Goal: Check status: Check status

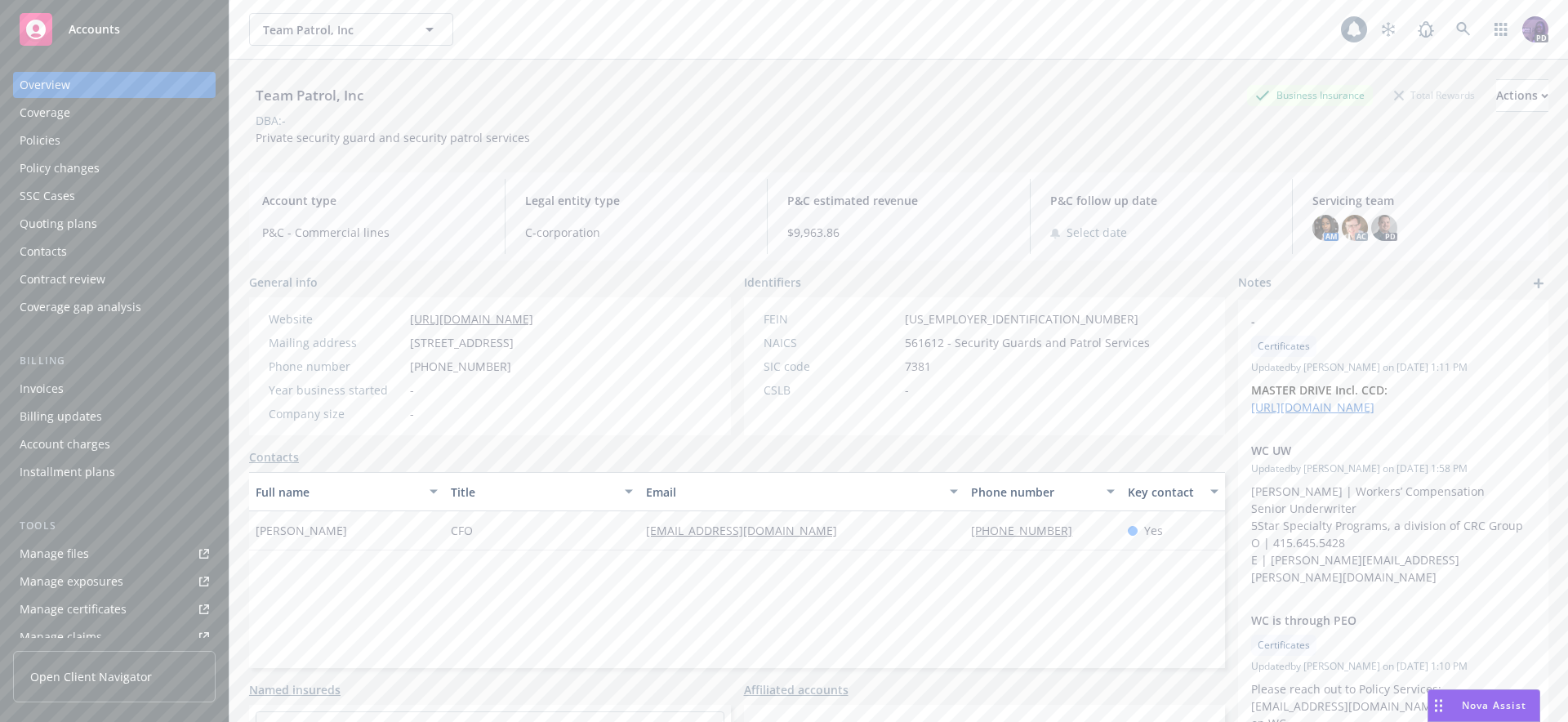
click at [533, 25] on div "Team Patrol, Inc Team Patrol, Inc" at bounding box center [795, 30] width 1092 height 32
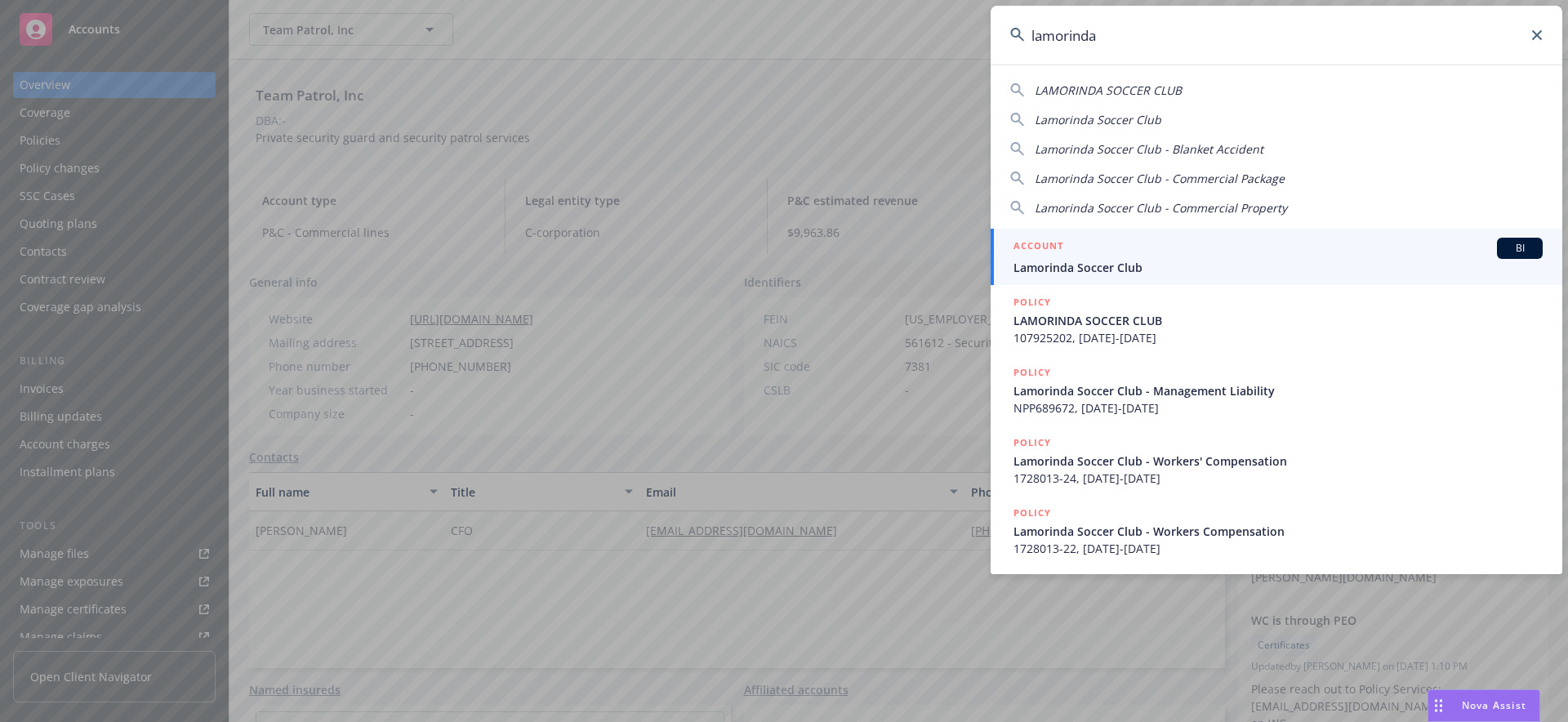
type input "lamorinda"
click at [1113, 266] on span "Lamorinda Soccer Club" at bounding box center [1278, 267] width 529 height 17
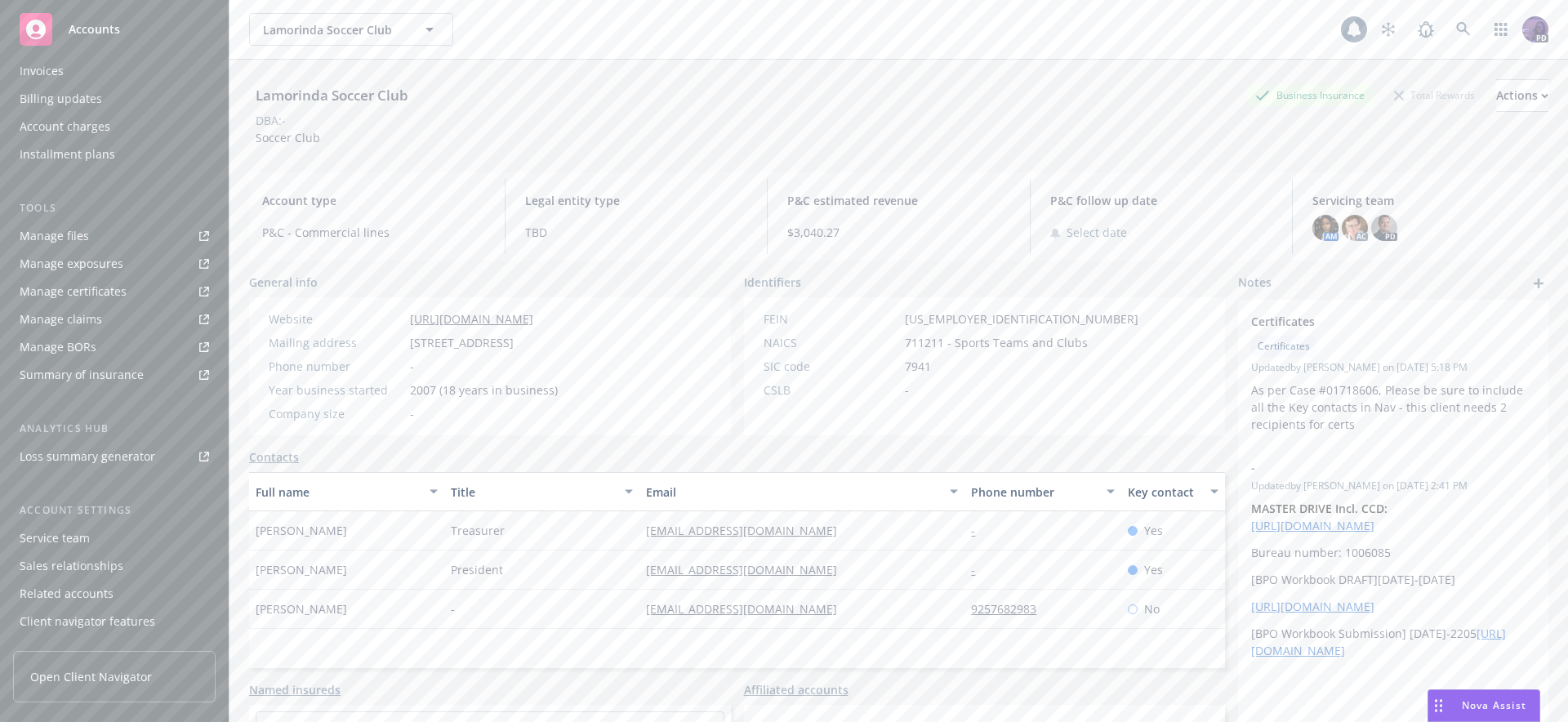
scroll to position [342, 0]
click at [77, 511] on div "Service team" at bounding box center [55, 513] width 70 height 26
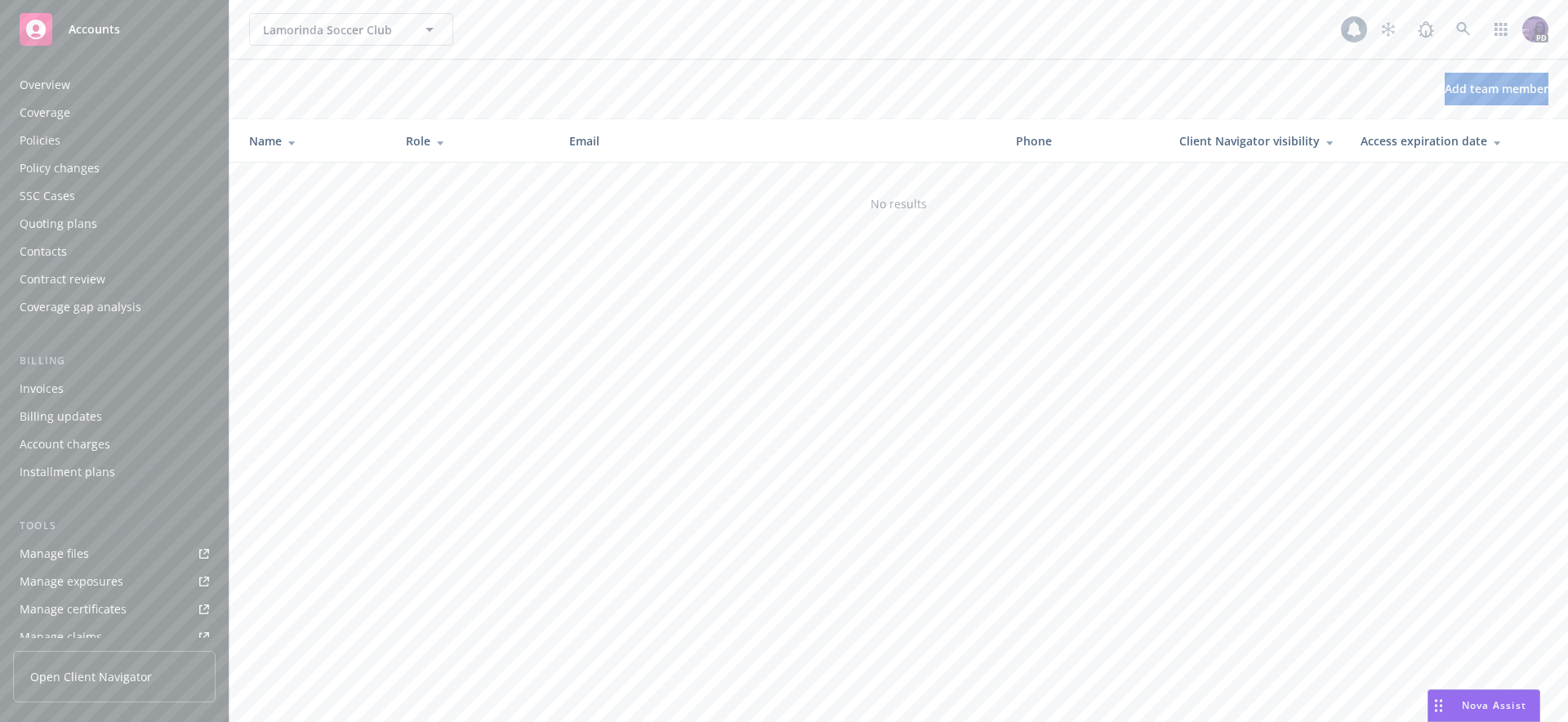
scroll to position [342, 0]
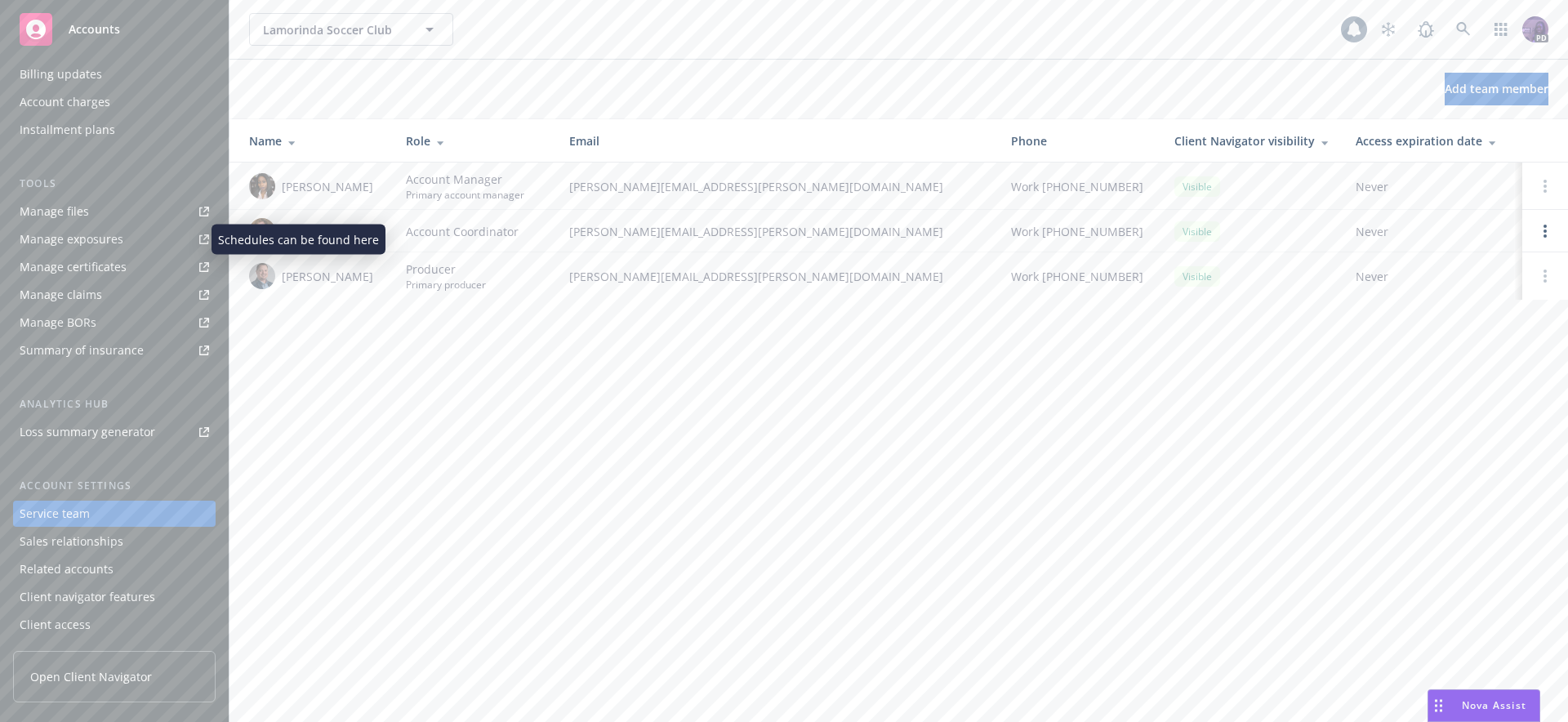
click at [110, 241] on div "Manage exposures" at bounding box center [71, 239] width 104 height 26
click at [60, 623] on div "Client access" at bounding box center [55, 625] width 71 height 26
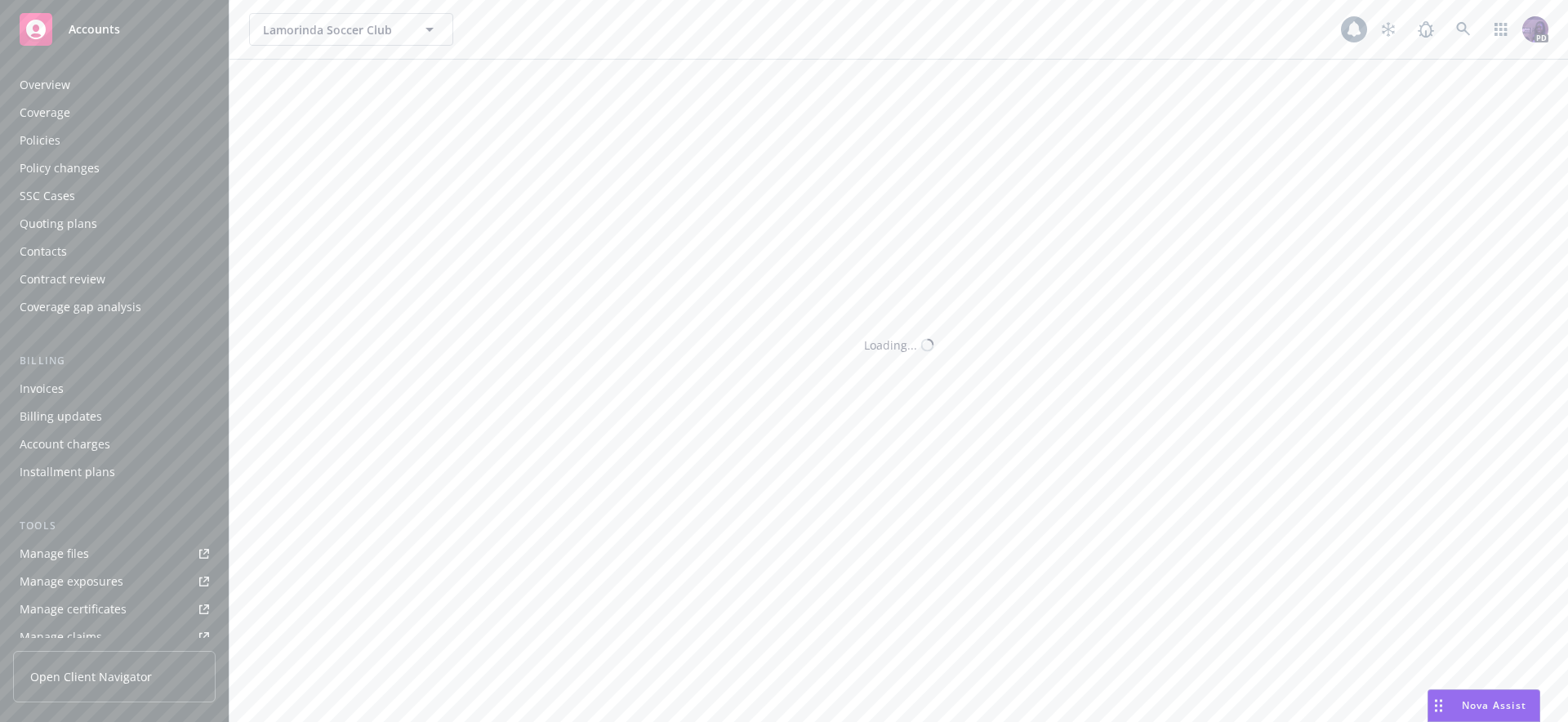
scroll to position [342, 0]
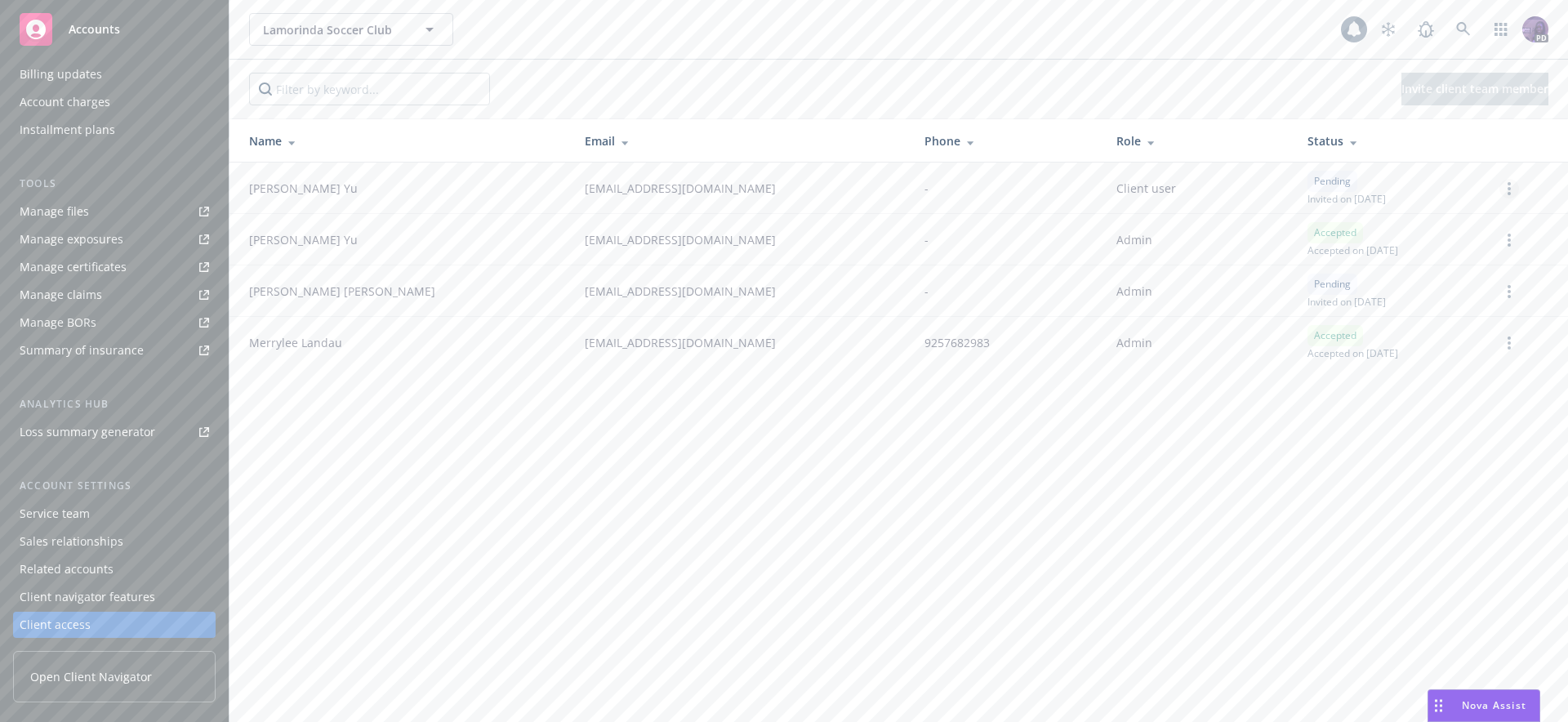
click at [1508, 186] on icon "more" at bounding box center [1509, 188] width 4 height 14
click at [1450, 262] on link "Cancel invitation" at bounding box center [1446, 268] width 144 height 32
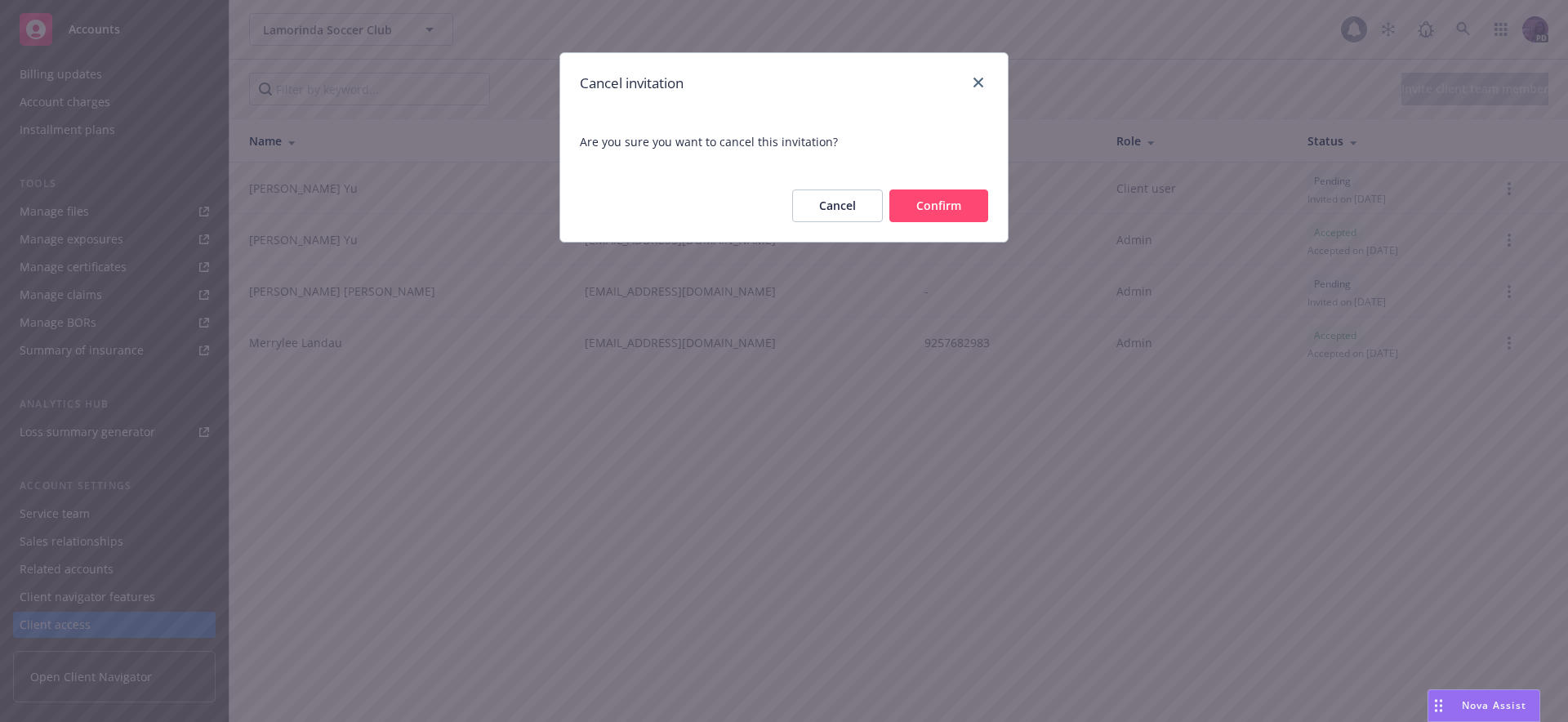
click at [954, 206] on button "Confirm" at bounding box center [939, 205] width 99 height 32
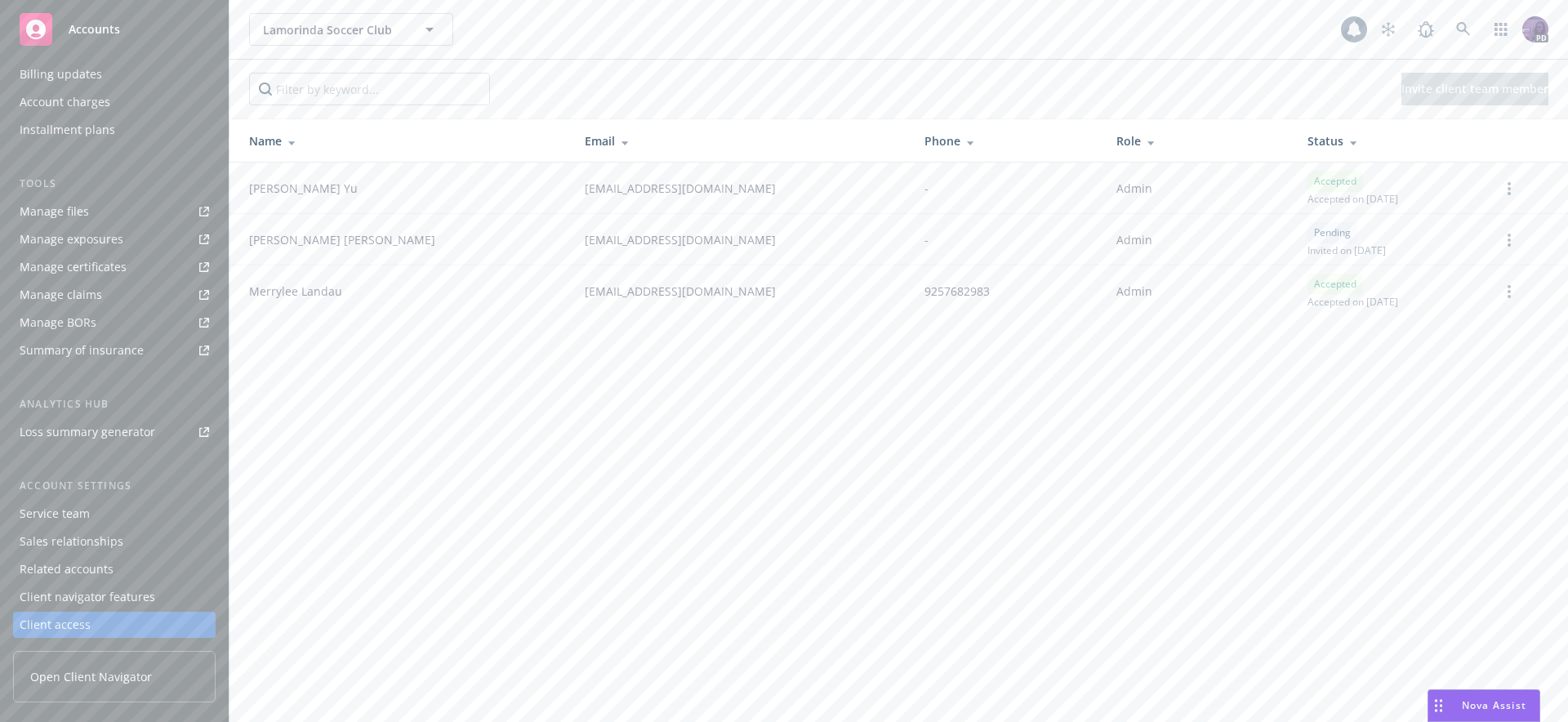
click at [543, 23] on div "Lamorinda Soccer Club Lamorinda Soccer Club" at bounding box center [795, 30] width 1092 height 32
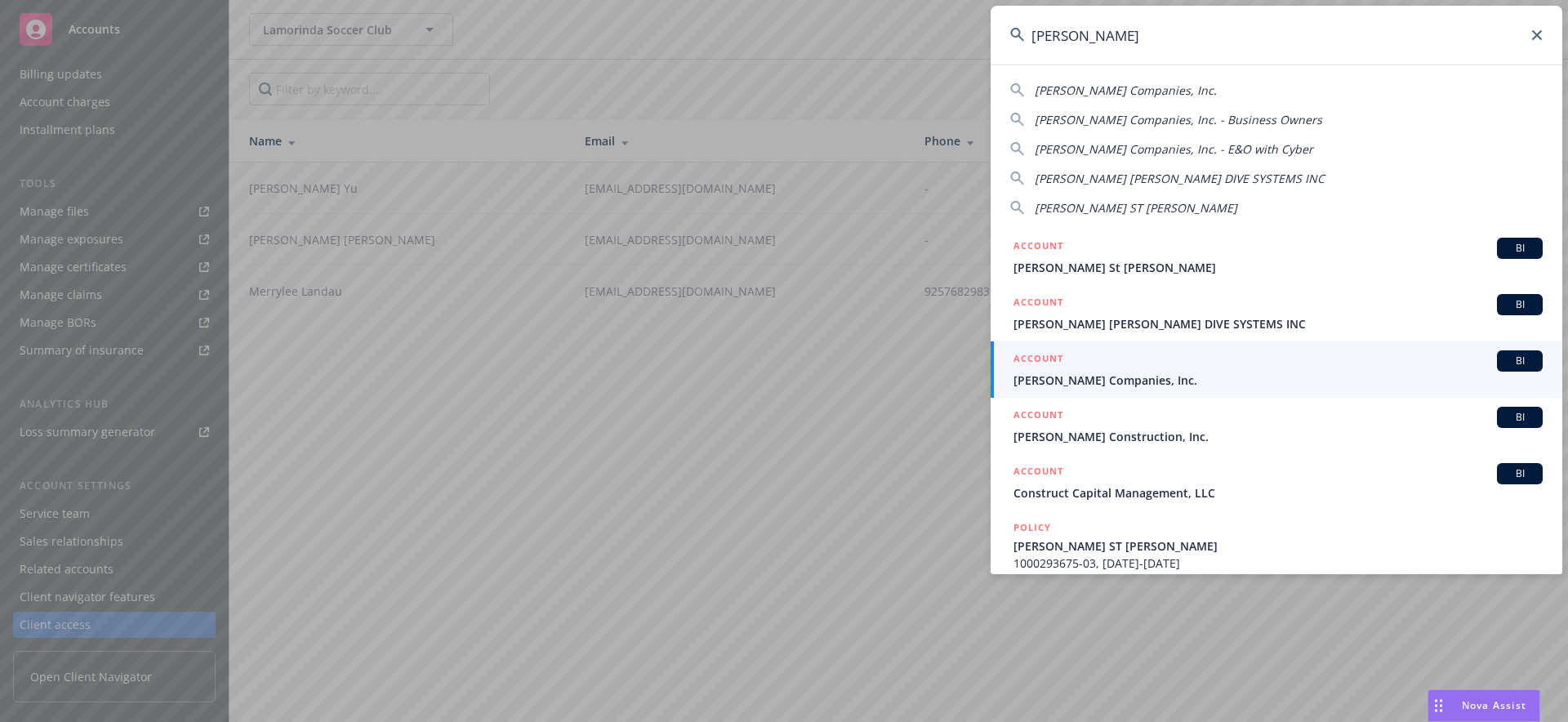
type input "kirby"
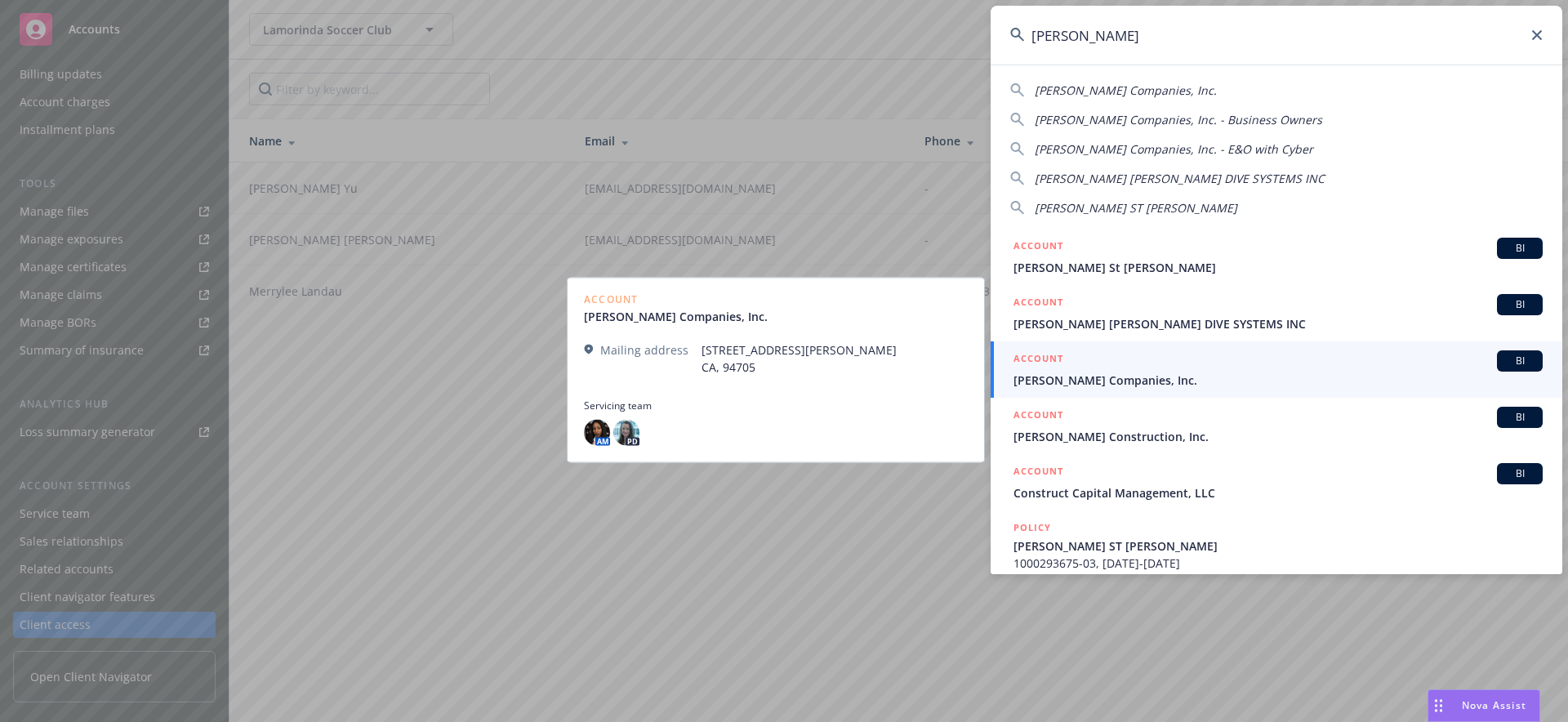
click at [1244, 381] on span "[PERSON_NAME] Companies, Inc." at bounding box center [1278, 380] width 529 height 17
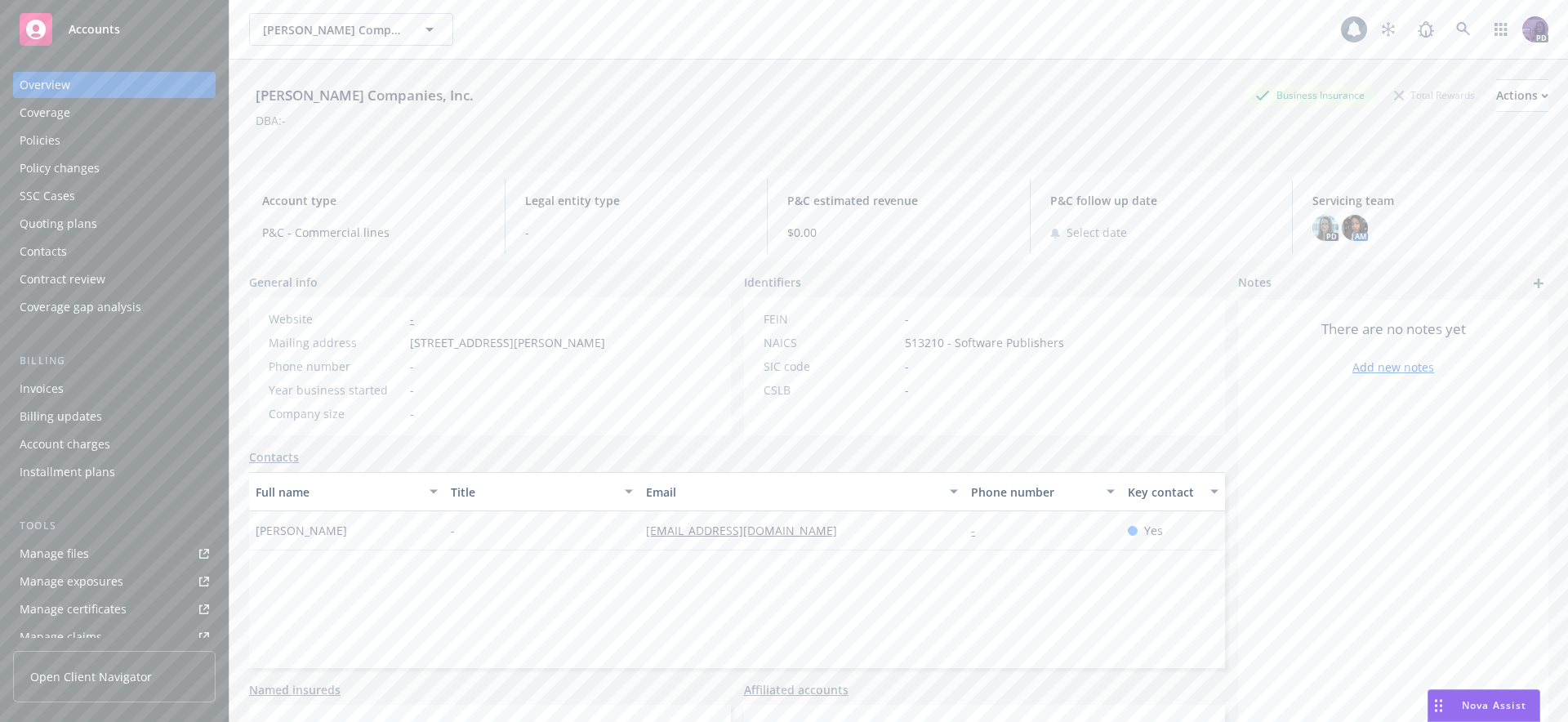
click at [77, 129] on div "Policies" at bounding box center [114, 140] width 189 height 26
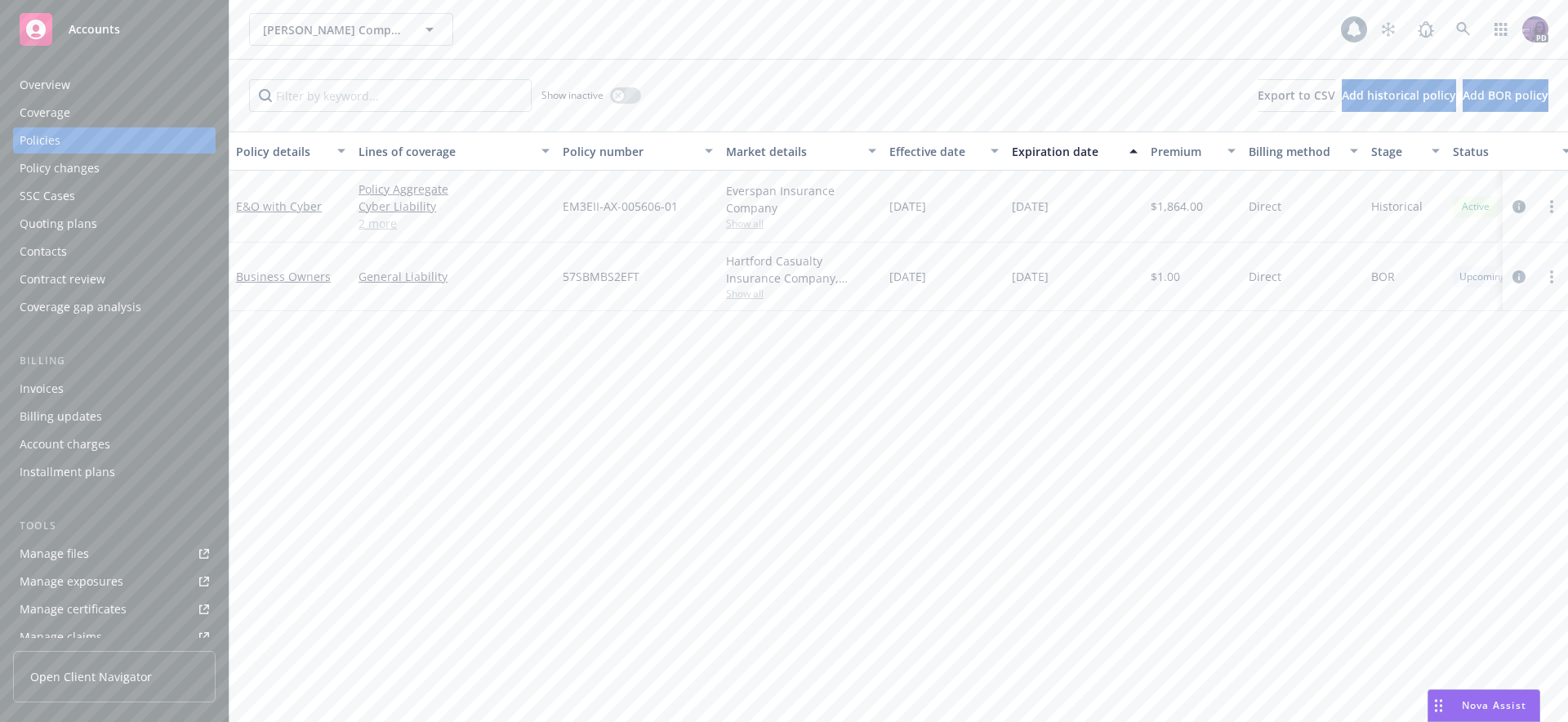
drag, startPoint x: 419, startPoint y: 231, endPoint x: 365, endPoint y: 227, distance: 54.1
click at [419, 231] on link "2 more" at bounding box center [454, 223] width 191 height 17
click at [95, 218] on div "Quoting plans" at bounding box center [114, 223] width 189 height 26
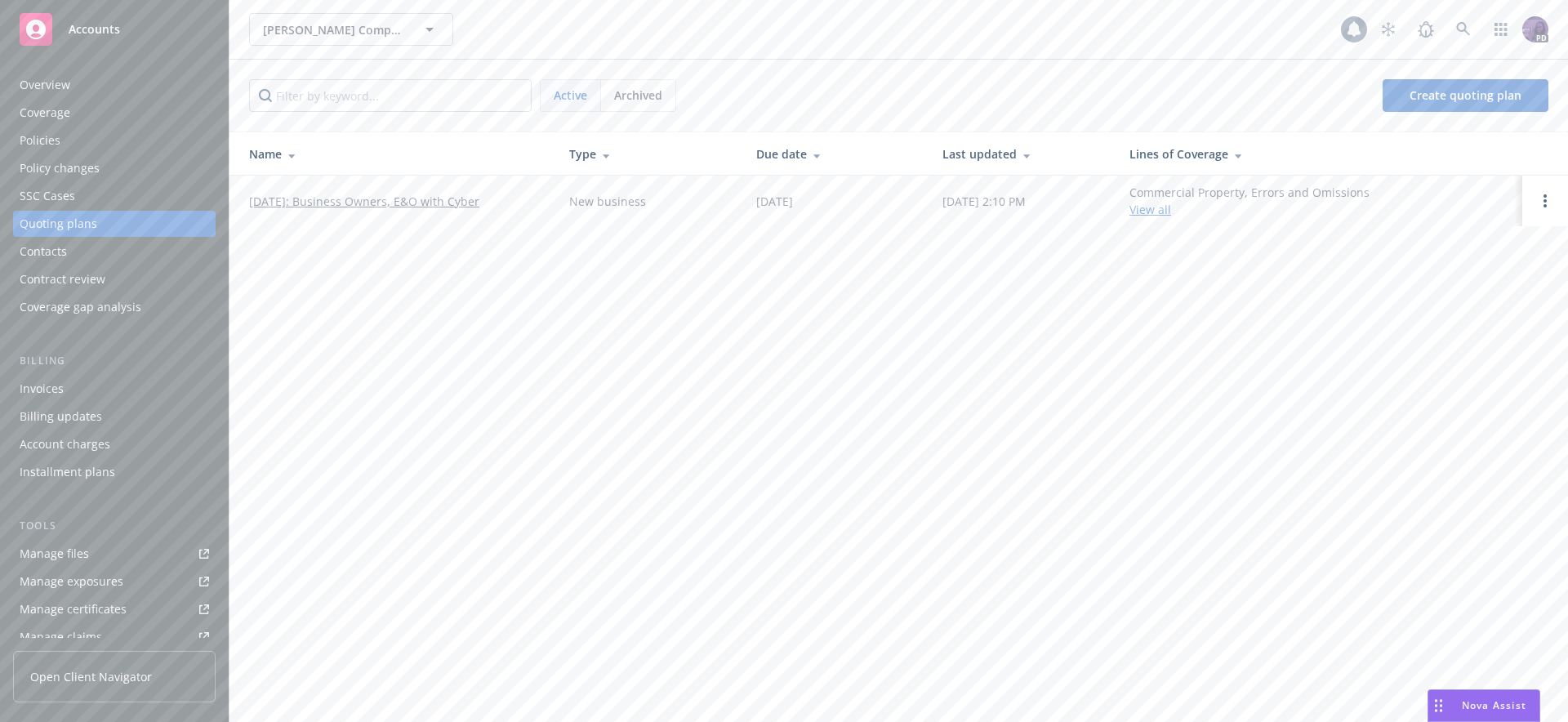
click at [443, 198] on link "[DATE]: Business Owners, E&O with Cyber" at bounding box center [365, 201] width 230 height 17
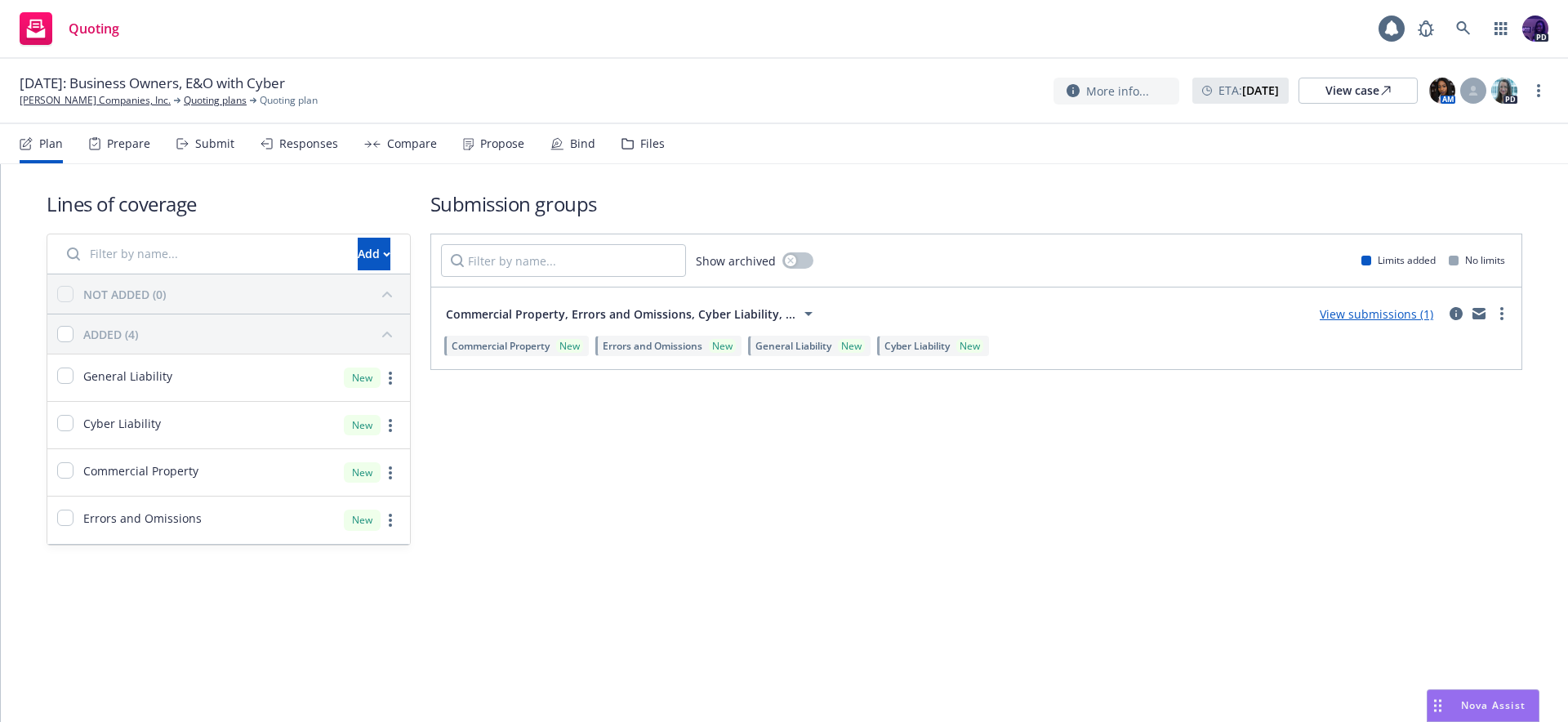
click at [1346, 306] on link "View submissions (1)" at bounding box center [1376, 313] width 113 height 15
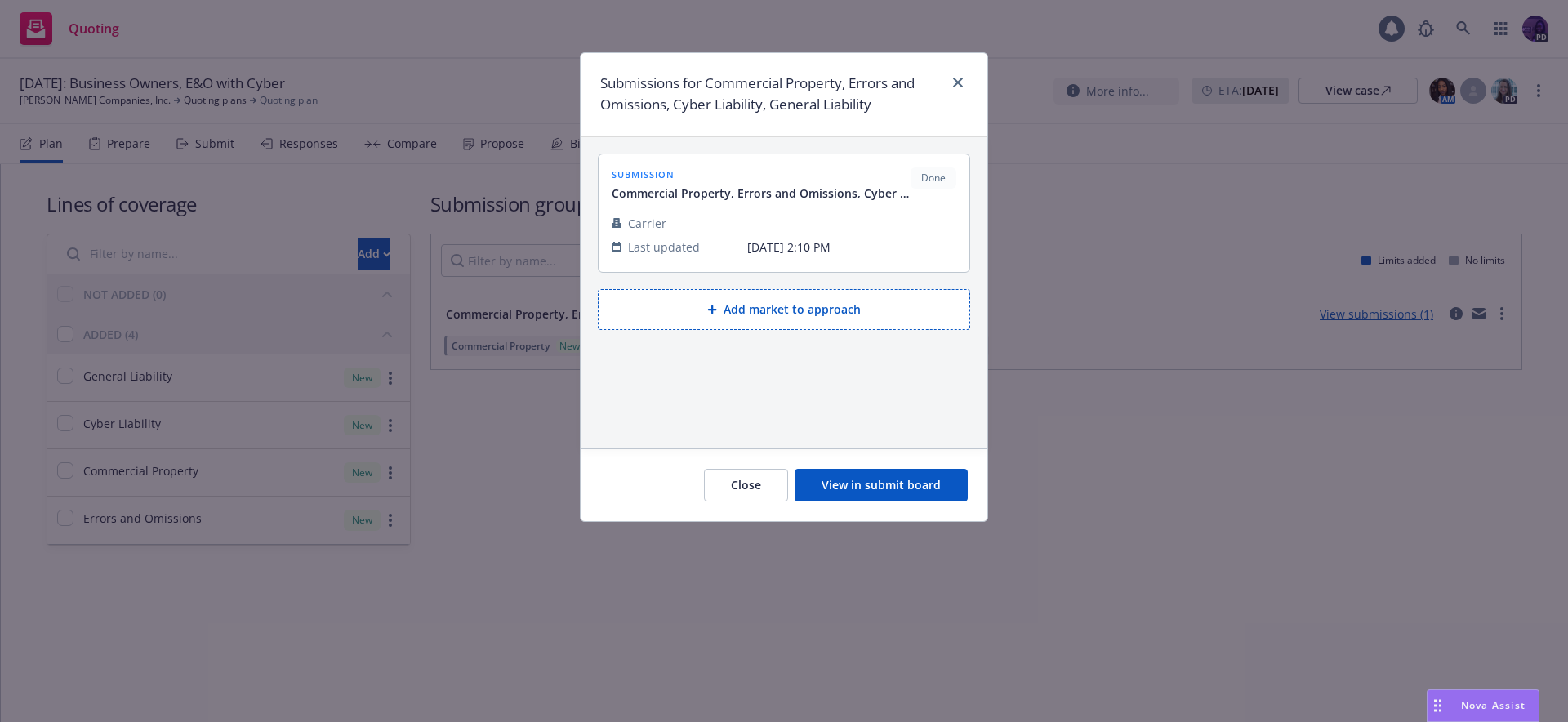
click at [874, 493] on button "View in submit board" at bounding box center [881, 485] width 173 height 32
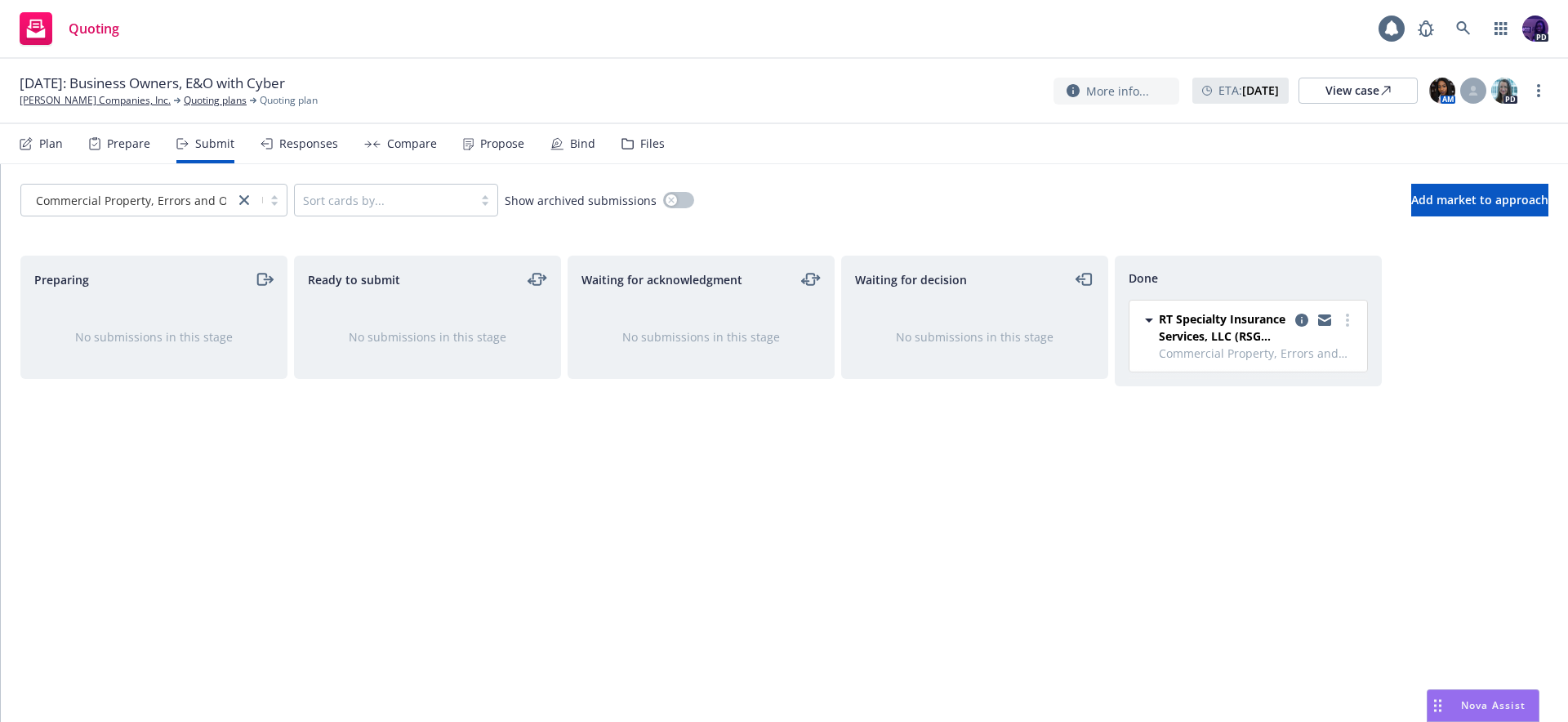
click at [284, 137] on div "Responses" at bounding box center [308, 143] width 59 height 14
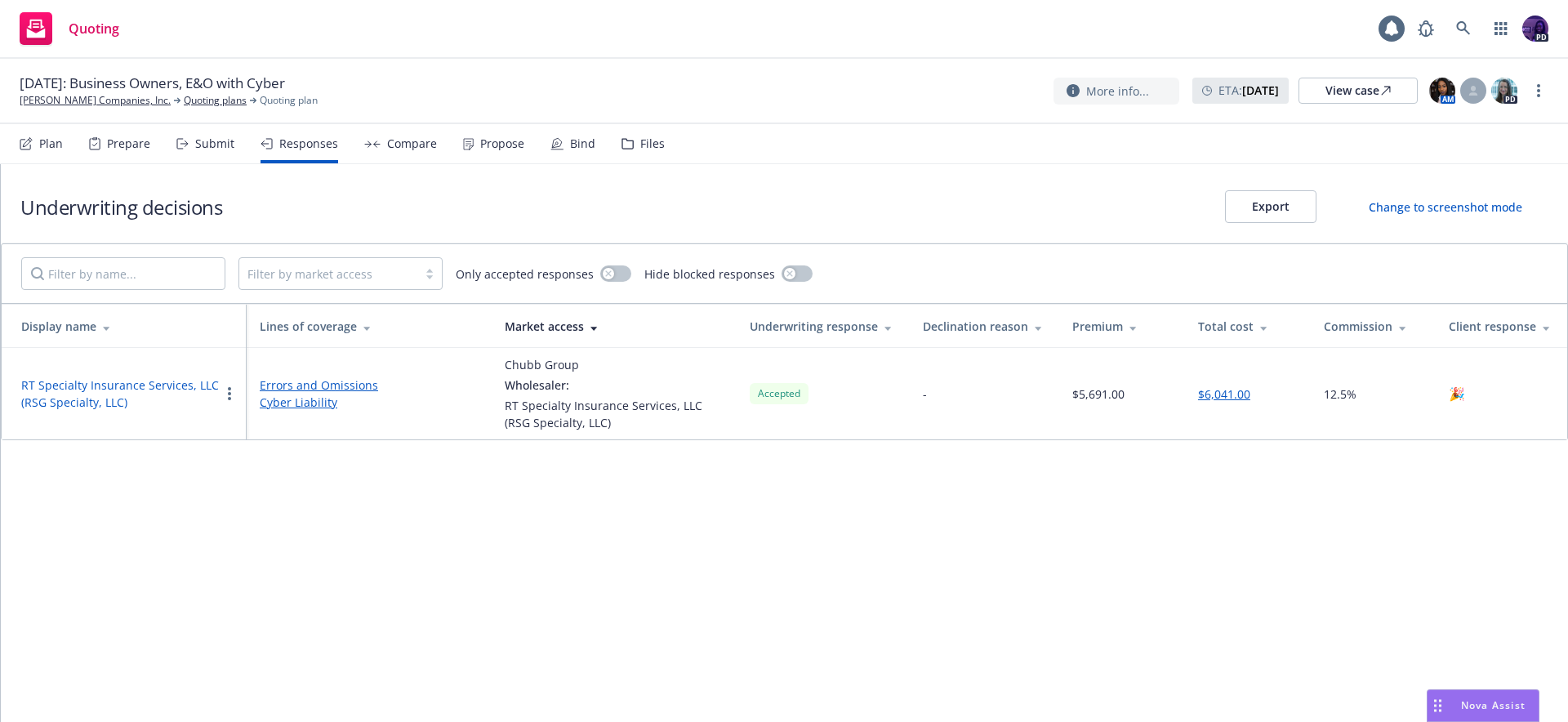
click at [389, 144] on div "Compare" at bounding box center [411, 143] width 50 height 14
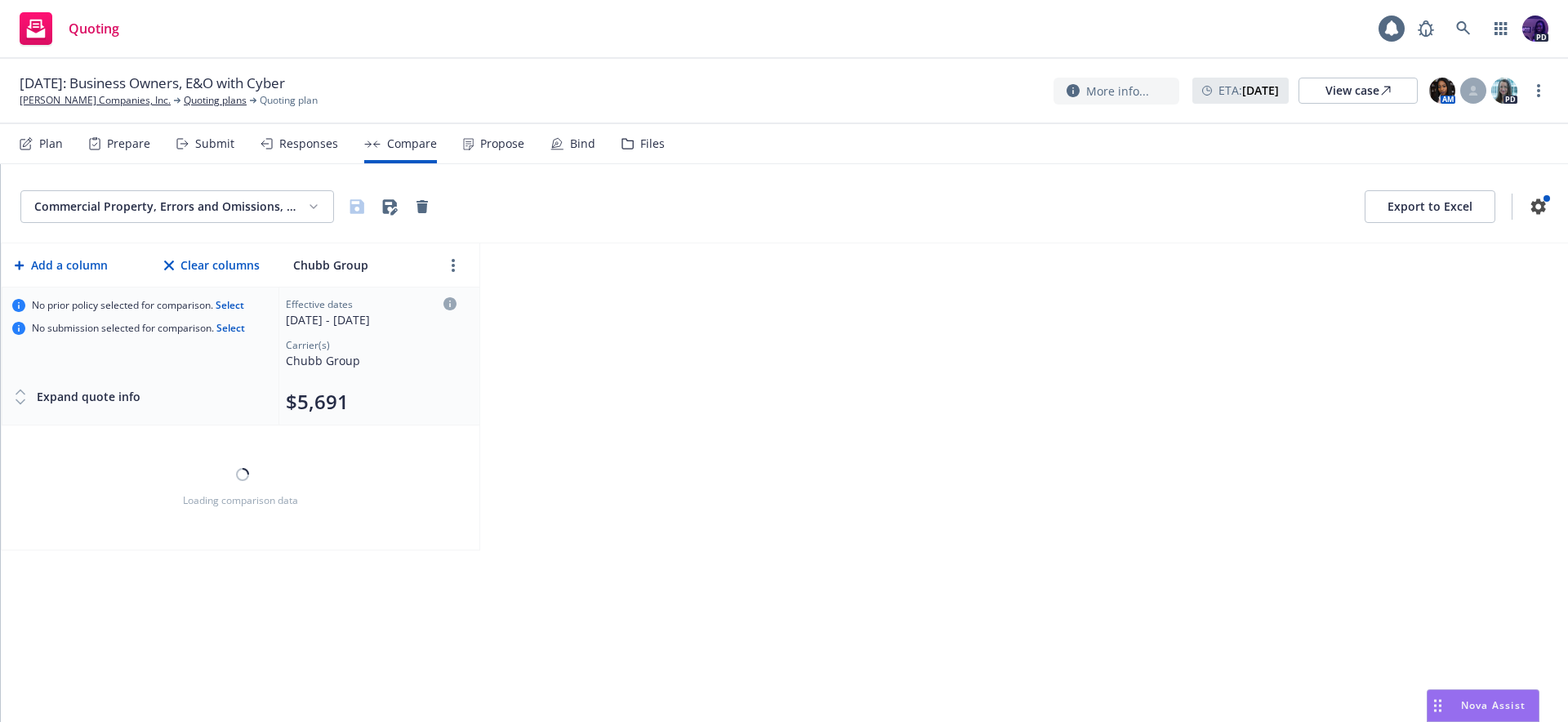
click at [496, 146] on div "Propose" at bounding box center [501, 143] width 44 height 14
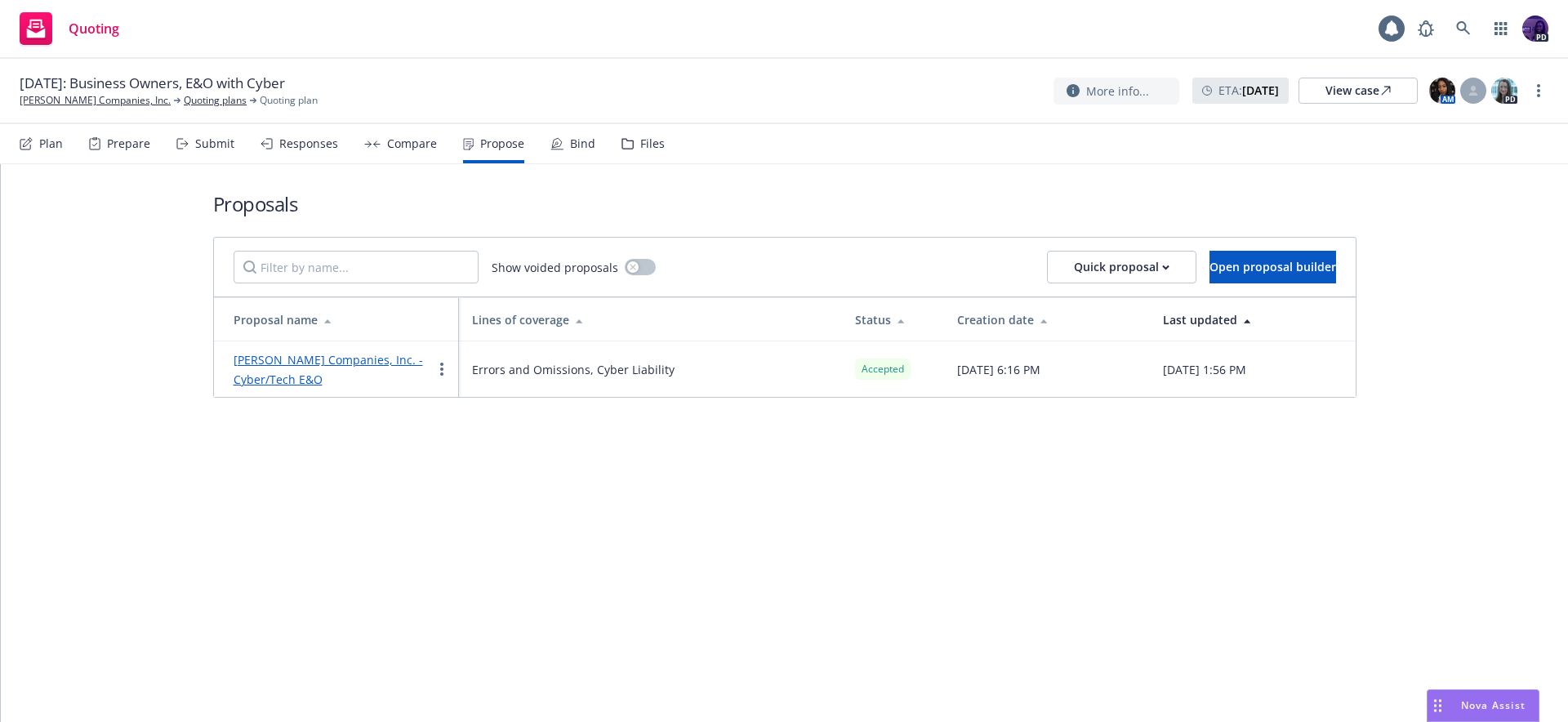
click at [571, 145] on div "Bind" at bounding box center [582, 143] width 25 height 14
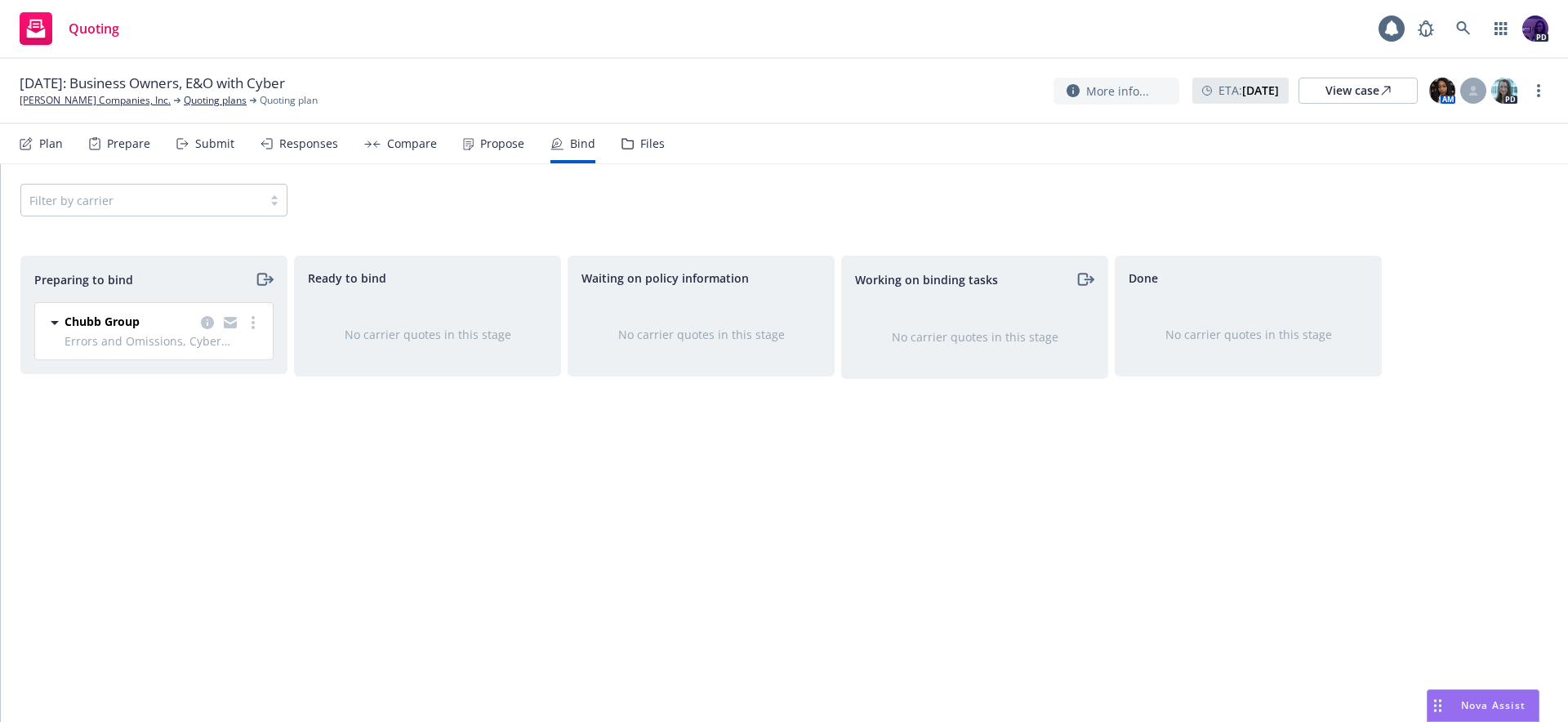
drag, startPoint x: 450, startPoint y: 7, endPoint x: 413, endPoint y: 22, distance: 39.9
click at [450, 8] on div "Quoting 1 PD" at bounding box center [784, 29] width 1568 height 59
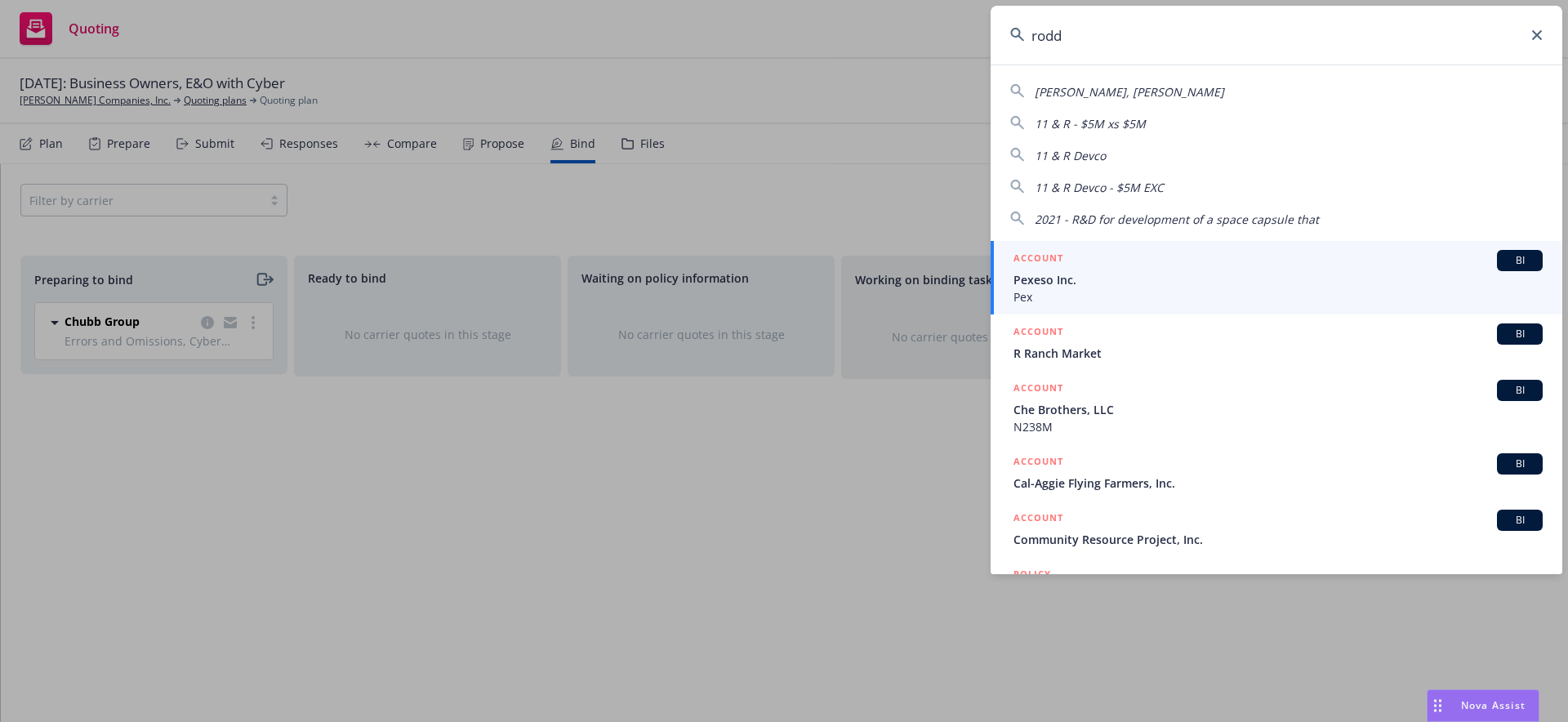
type input "[PERSON_NAME]"
